Goal: Task Accomplishment & Management: Manage account settings

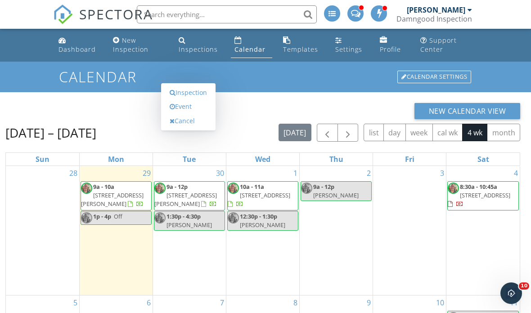
click at [193, 100] on link "Inspection" at bounding box center [188, 92] width 46 height 14
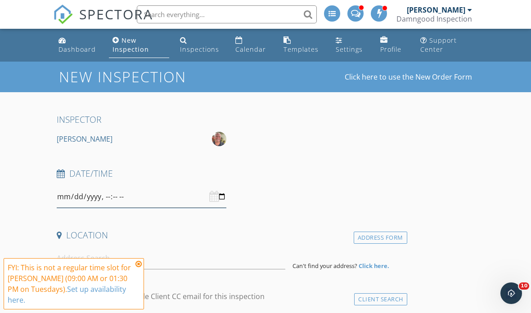
click at [172, 198] on input "datetime-local" at bounding box center [142, 197] width 170 height 22
type input "[DATE]T13:30"
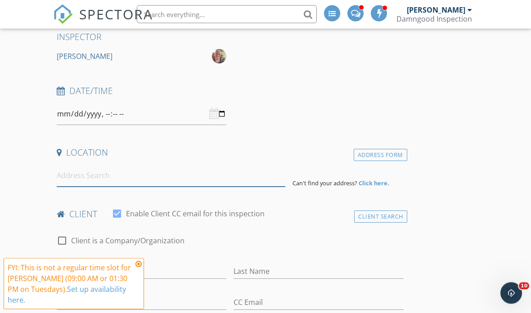
click at [83, 180] on input at bounding box center [171, 176] width 229 height 22
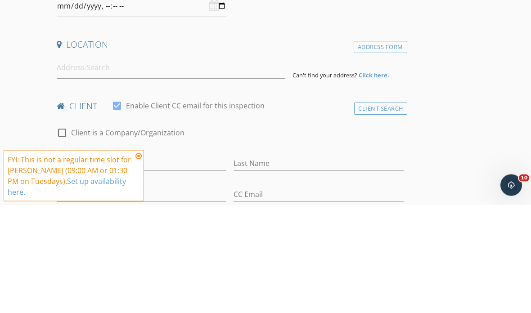
scroll to position [191, 0]
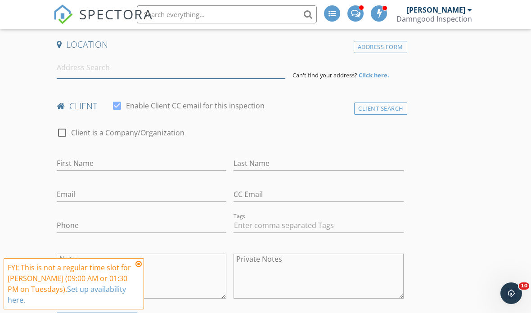
click at [137, 66] on input at bounding box center [171, 68] width 229 height 22
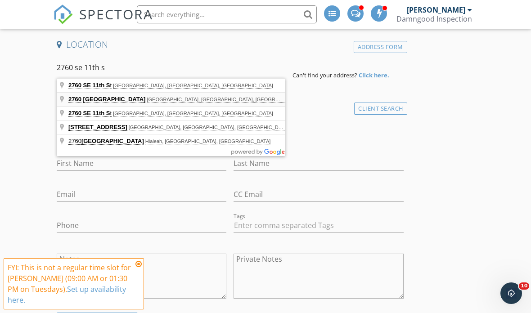
type input "2760 Southwest 11th Street, Boynton Beach, FL, USA"
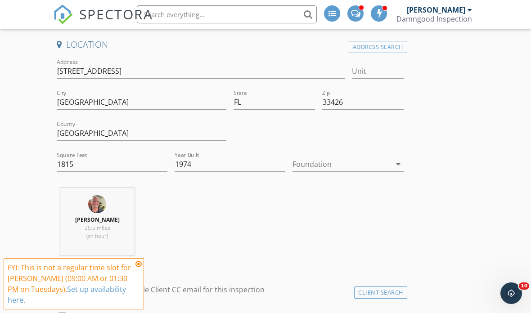
click at [341, 163] on div at bounding box center [341, 164] width 98 height 14
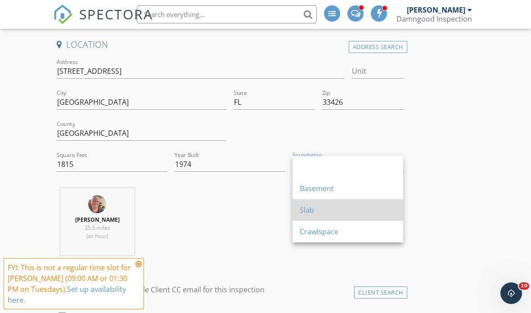
click at [314, 210] on div "Slab" at bounding box center [348, 210] width 96 height 11
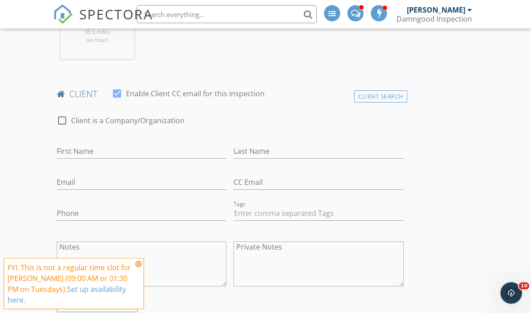
scroll to position [387, 0]
click at [393, 95] on div "Client Search" at bounding box center [380, 96] width 53 height 12
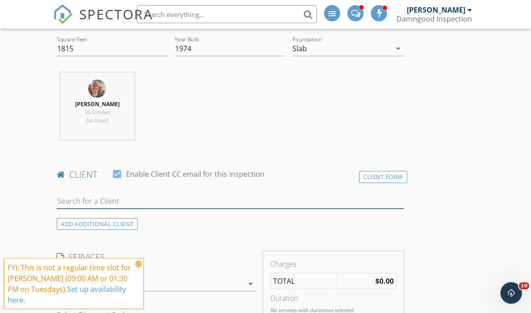
click at [74, 202] on input "text" at bounding box center [230, 201] width 347 height 15
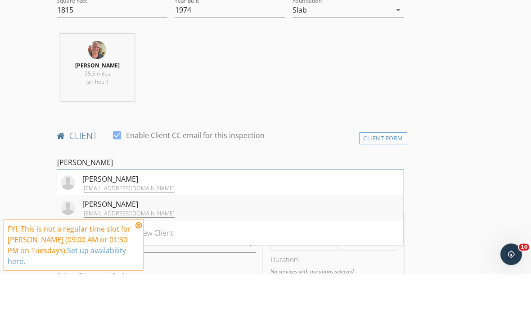
type input "Brian r"
click at [96, 238] on div "Brian Reilly" at bounding box center [128, 243] width 92 height 11
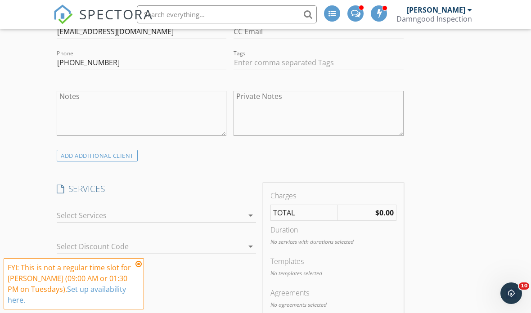
scroll to position [571, 0]
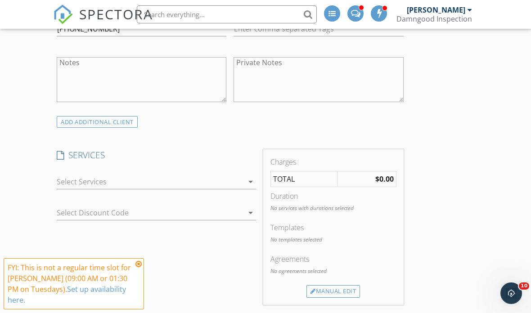
click at [65, 175] on div at bounding box center [150, 182] width 187 height 14
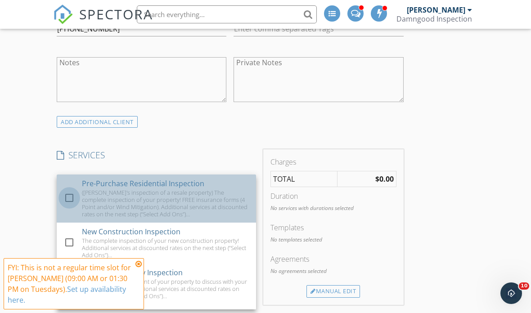
click at [72, 192] on div at bounding box center [69, 197] width 15 height 15
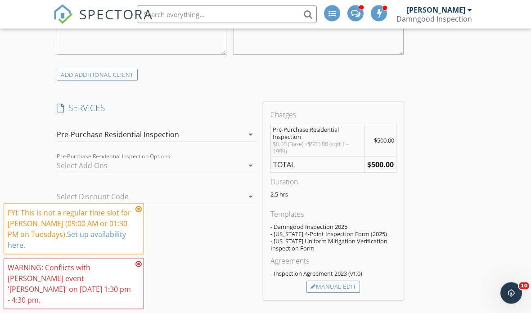
scroll to position [619, 0]
click at [64, 158] on div at bounding box center [150, 165] width 187 height 14
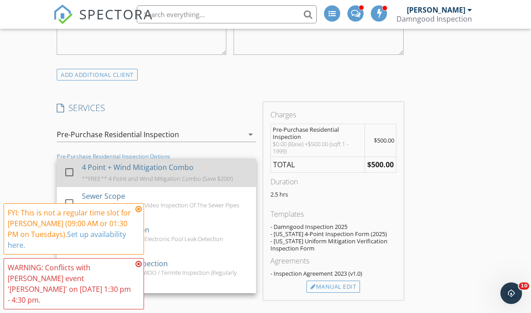
click at [72, 168] on div at bounding box center [69, 172] width 15 height 15
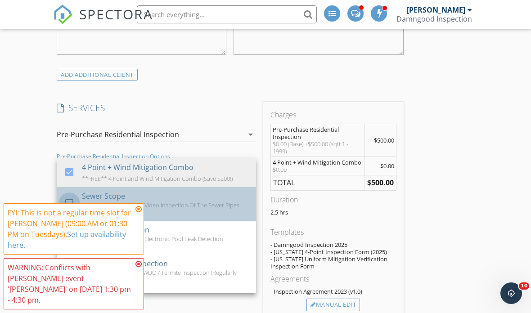
click at [74, 201] on div at bounding box center [69, 203] width 15 height 15
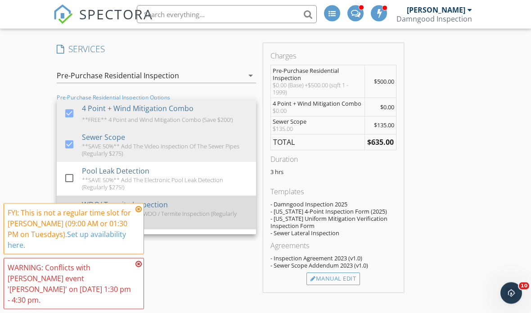
scroll to position [678, 0]
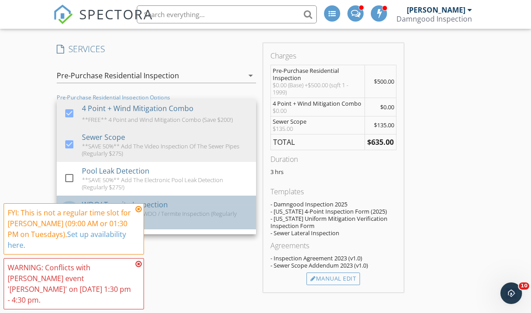
click at [72, 206] on div at bounding box center [69, 211] width 15 height 15
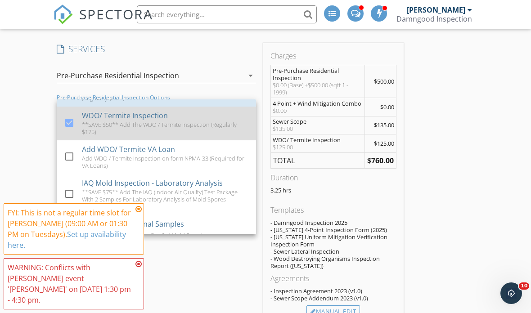
scroll to position [90, 0]
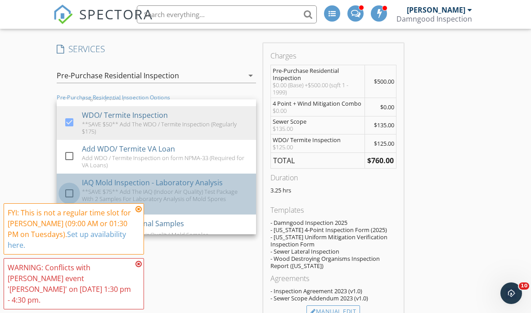
click at [72, 192] on div at bounding box center [69, 193] width 15 height 15
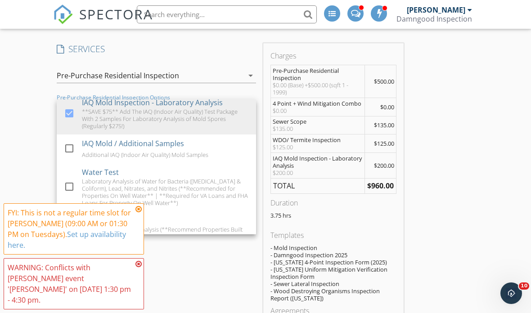
scroll to position [173, 0]
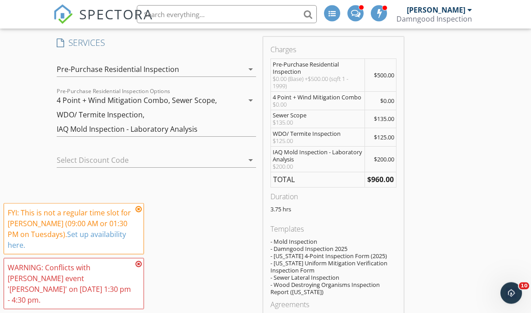
scroll to position [701, 0]
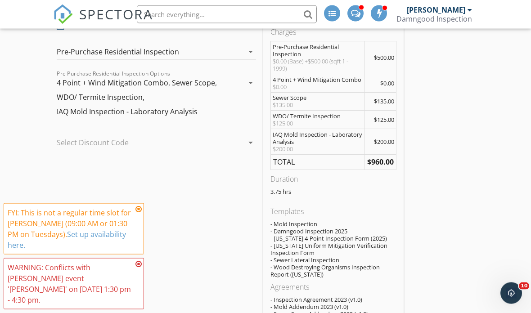
click at [137, 213] on icon at bounding box center [138, 209] width 6 height 7
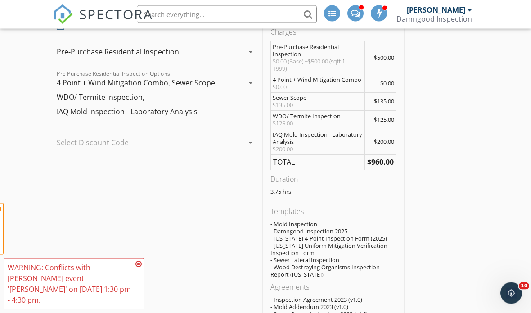
scroll to position [701, 0]
click at [136, 268] on icon at bounding box center [138, 263] width 6 height 7
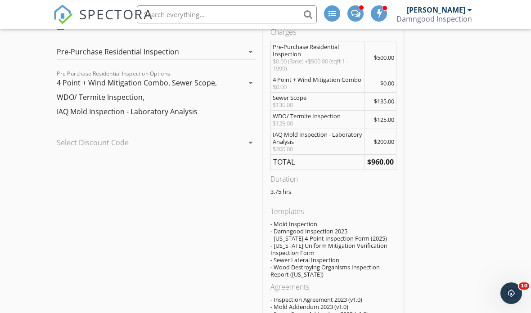
click at [199, 138] on div at bounding box center [144, 142] width 174 height 14
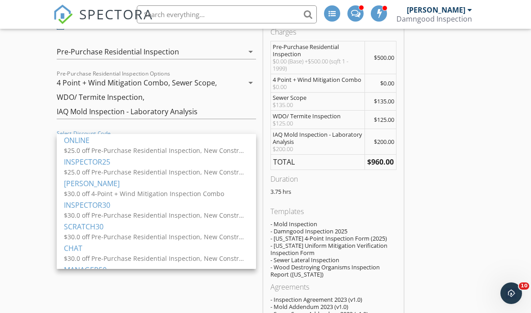
click at [24, 166] on div "New Inspection Click here to use the New Order Form INSPECTOR Scott Burke Date/…" at bounding box center [265, 317] width 531 height 1914
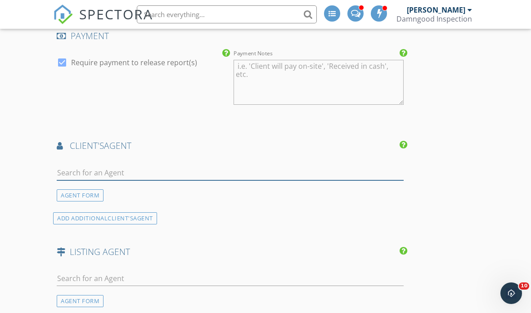
click at [68, 169] on input "text" at bounding box center [230, 173] width 347 height 15
type input "[PERSON_NAME]"
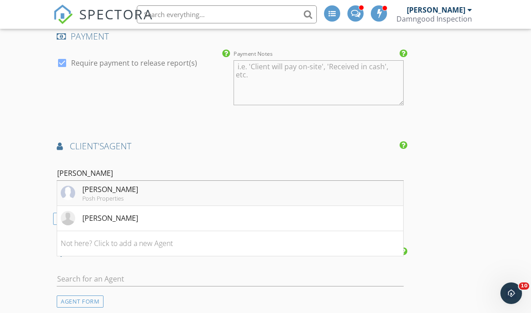
click at [99, 195] on div "Posh Properties" at bounding box center [110, 198] width 56 height 7
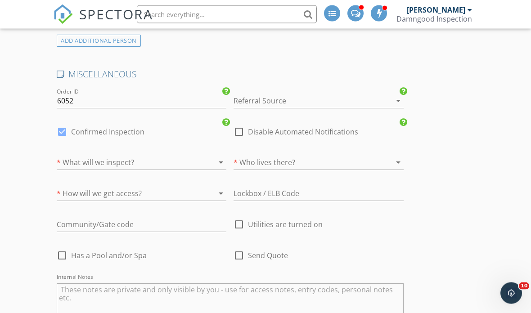
scroll to position [1595, 0]
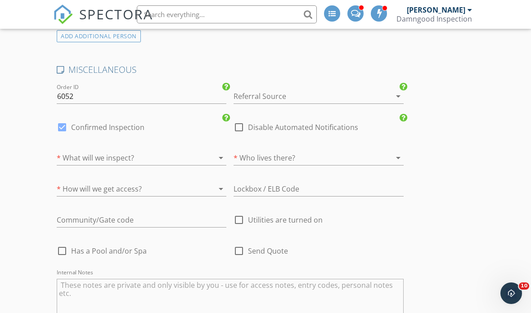
click at [72, 155] on div at bounding box center [129, 158] width 144 height 14
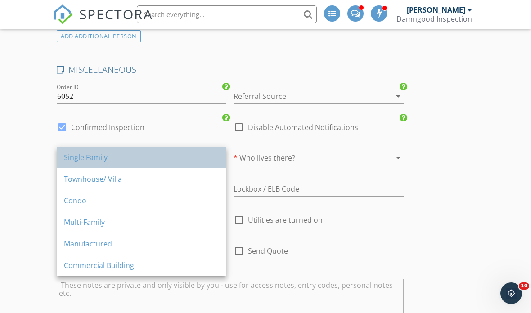
click at [77, 157] on div "Single Family" at bounding box center [141, 157] width 155 height 11
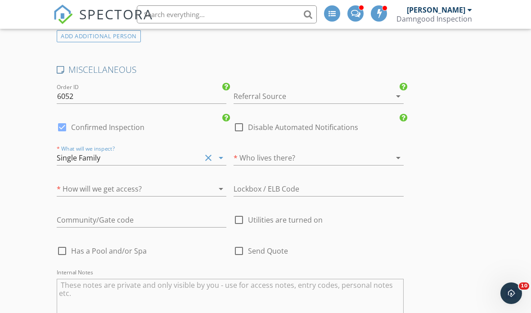
click at [71, 182] on div at bounding box center [129, 189] width 144 height 14
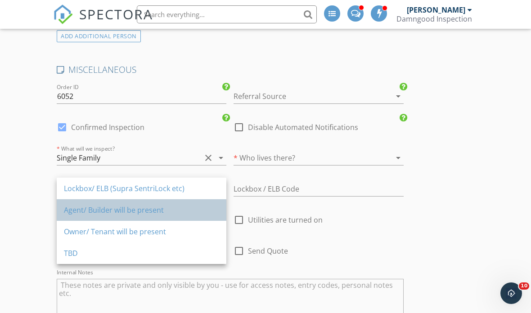
click at [74, 210] on div "Agent/ Builder will be present" at bounding box center [141, 210] width 155 height 11
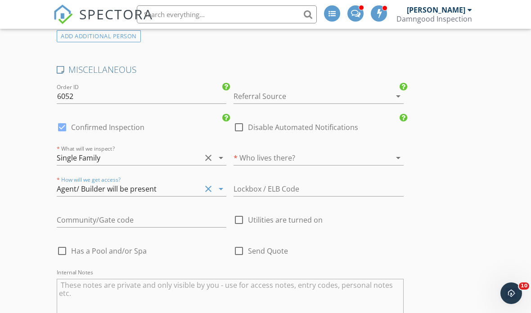
click at [241, 212] on div at bounding box center [238, 219] width 15 height 15
checkbox input "true"
click at [344, 156] on div at bounding box center [306, 158] width 144 height 14
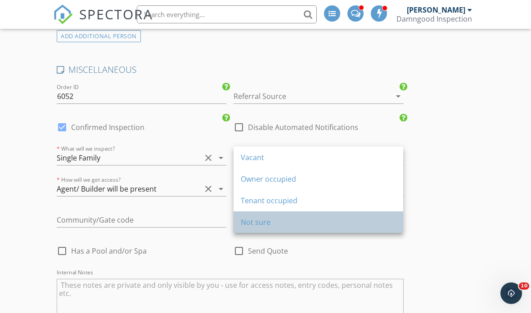
click at [284, 228] on div "Not sure" at bounding box center [318, 222] width 155 height 22
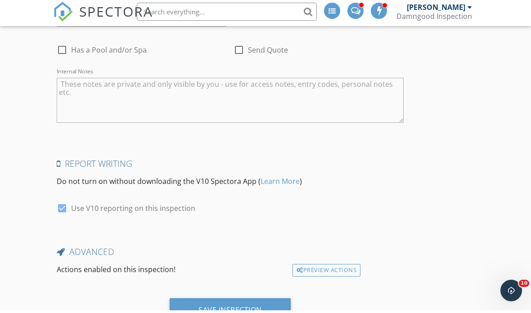
scroll to position [1794, 0]
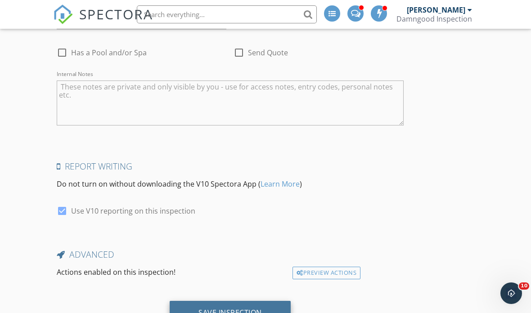
click at [237, 308] on div "Save Inspection" at bounding box center [229, 312] width 63 height 9
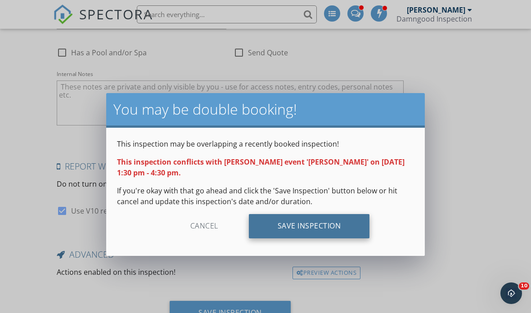
click at [326, 226] on div "Save Inspection" at bounding box center [309, 226] width 121 height 24
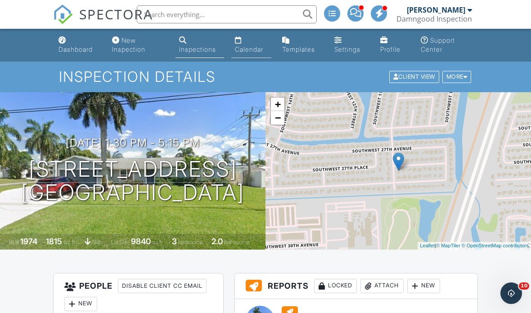
click at [245, 47] on div "Calendar" at bounding box center [249, 49] width 28 height 8
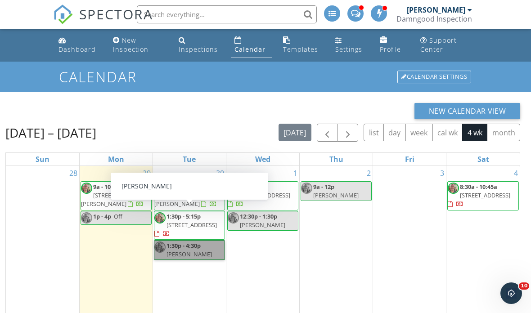
click at [187, 246] on link "1:30p - 4:30p Paige" at bounding box center [189, 250] width 71 height 20
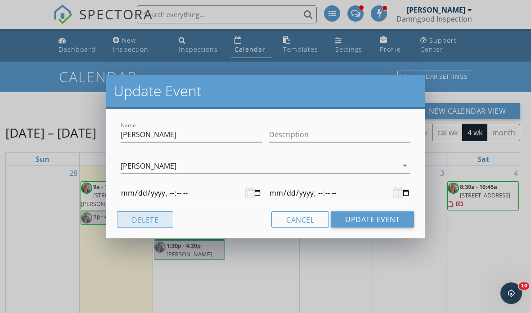
click at [150, 217] on button "Delete" at bounding box center [145, 219] width 56 height 16
